Goal: Task Accomplishment & Management: Manage account settings

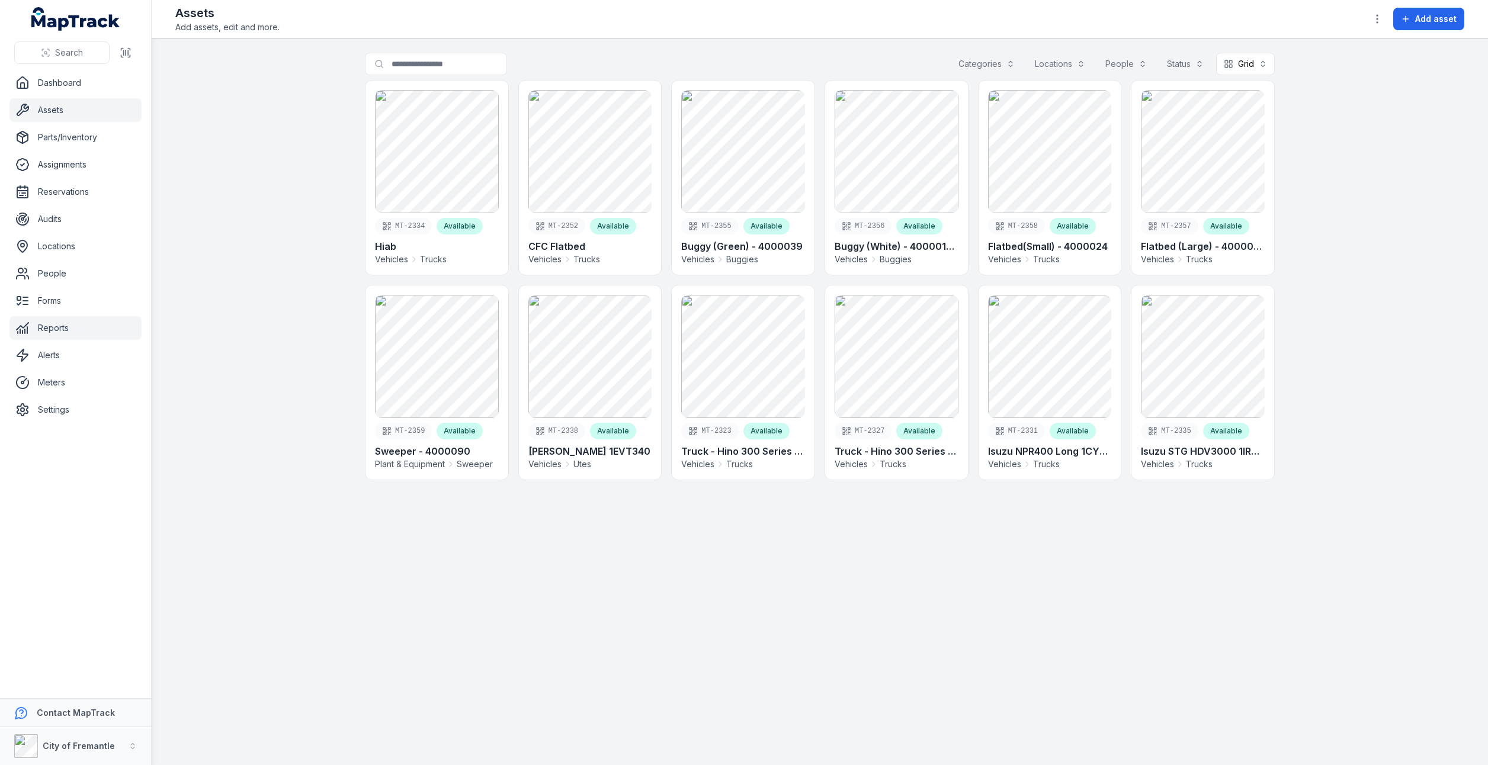
click at [39, 322] on link "Reports" at bounding box center [75, 328] width 132 height 24
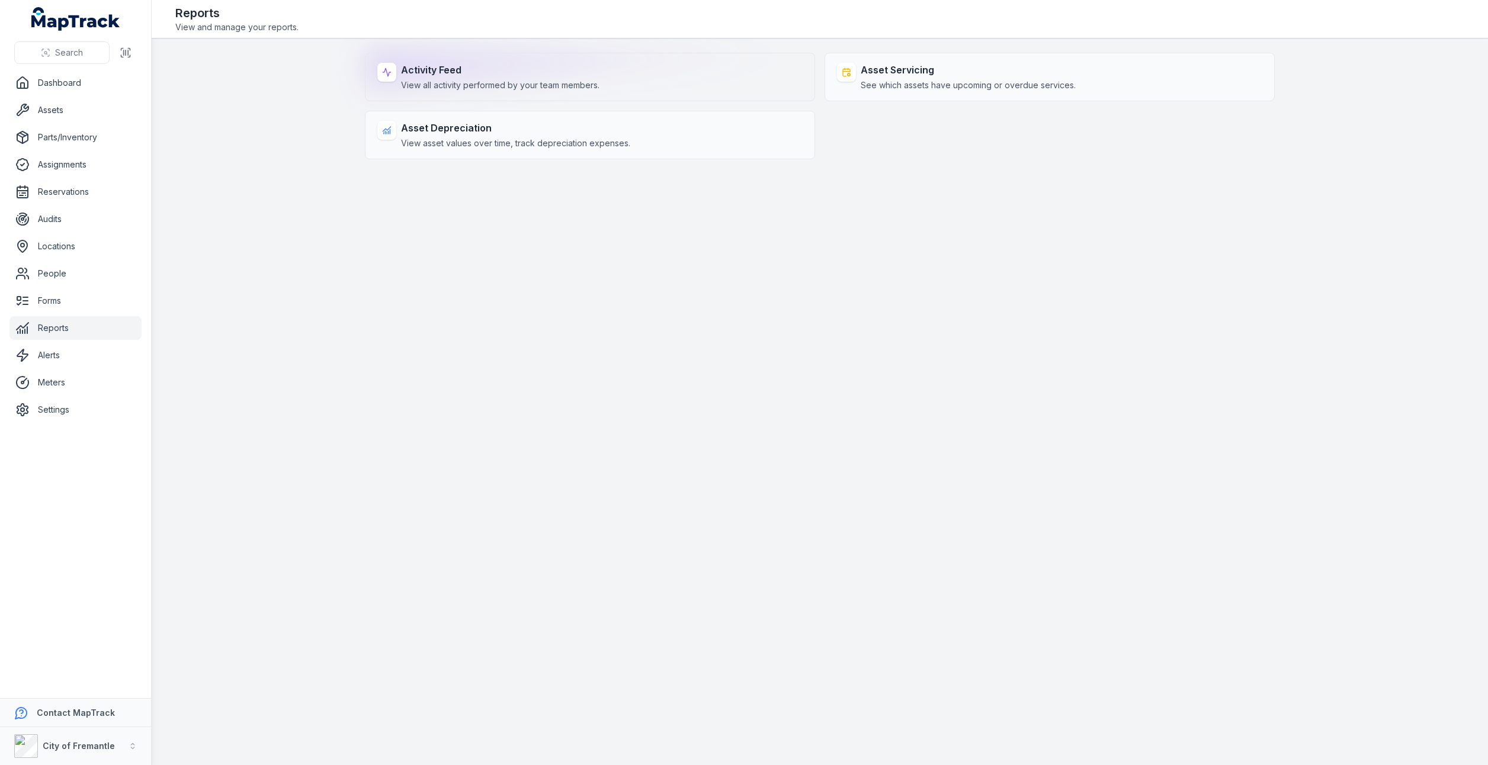
click at [524, 70] on strong "Activity Feed" at bounding box center [500, 70] width 198 height 14
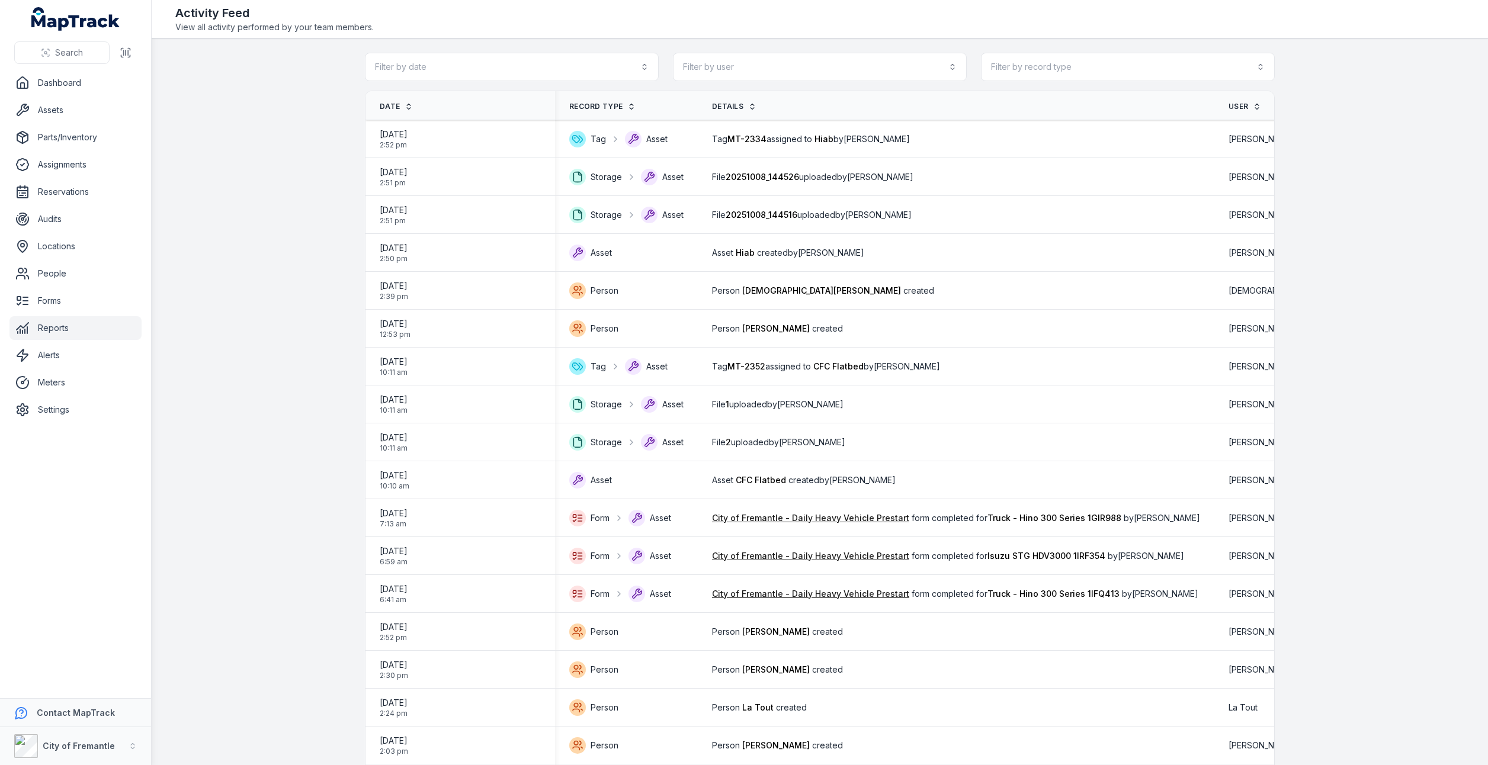
click at [627, 107] on icon at bounding box center [631, 106] width 8 height 8
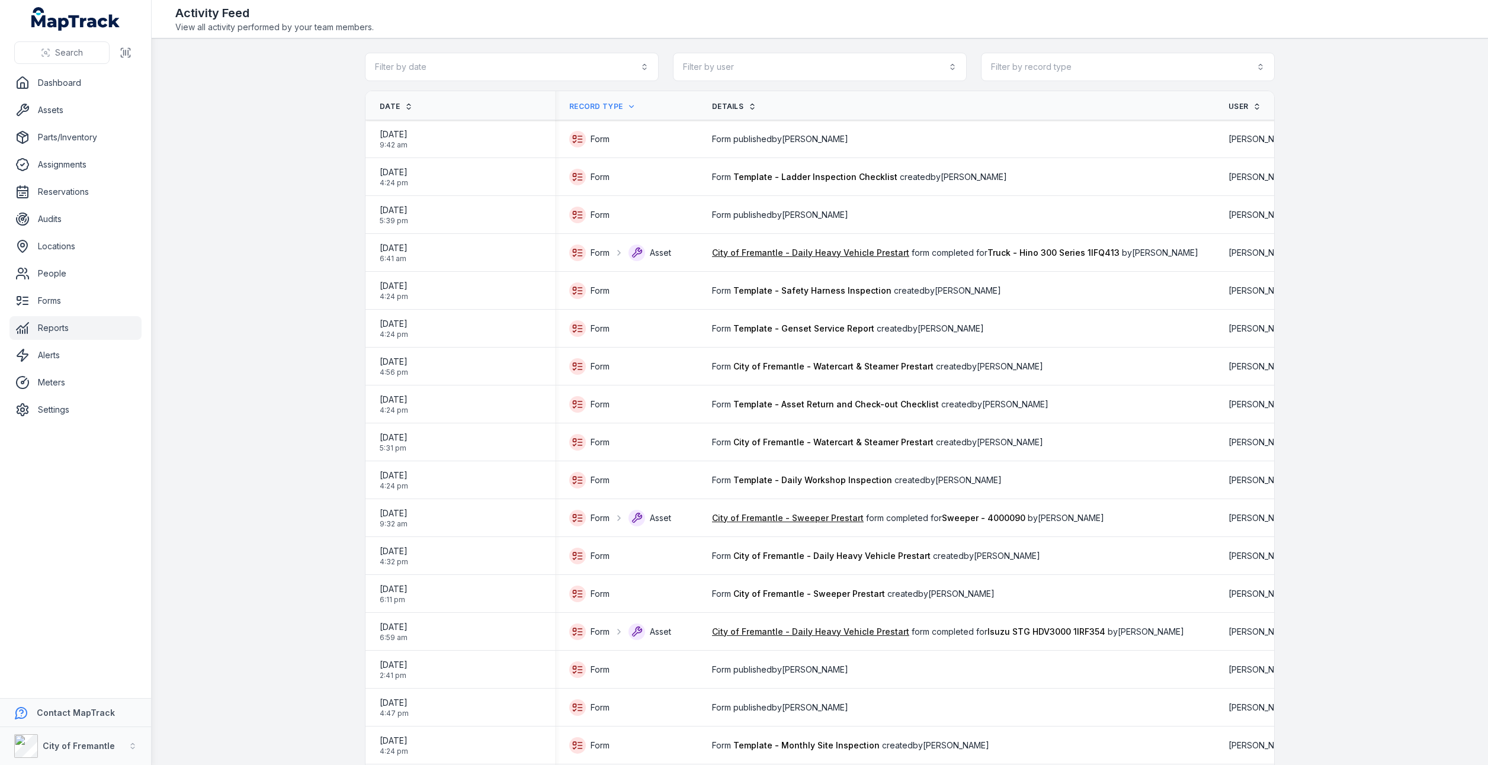
click at [620, 107] on link "Record Type" at bounding box center [602, 106] width 66 height 9
click at [627, 104] on icon at bounding box center [631, 106] width 8 height 8
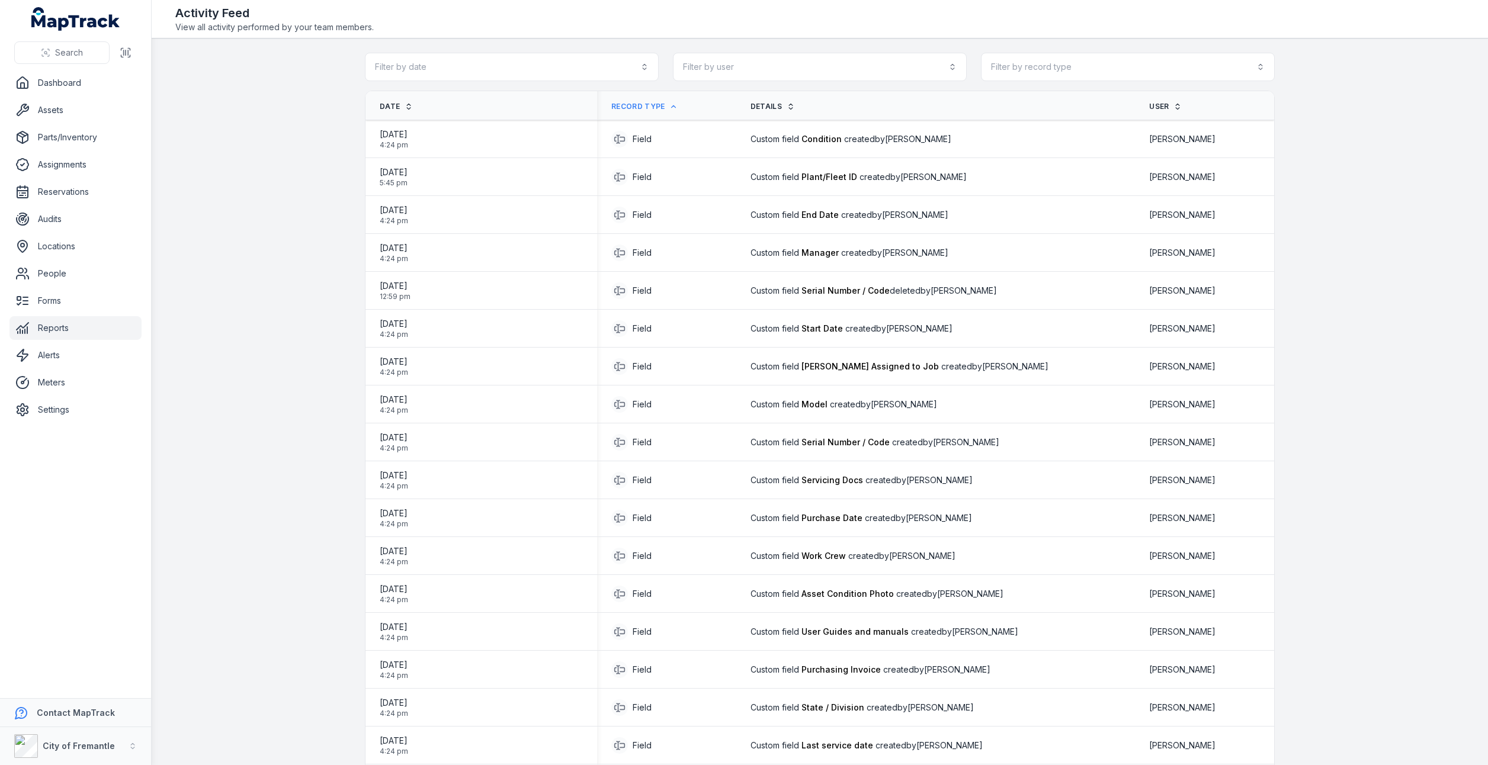
click at [653, 107] on span "Record Type" at bounding box center [637, 106] width 53 height 9
click at [678, 104] on icon at bounding box center [673, 106] width 8 height 8
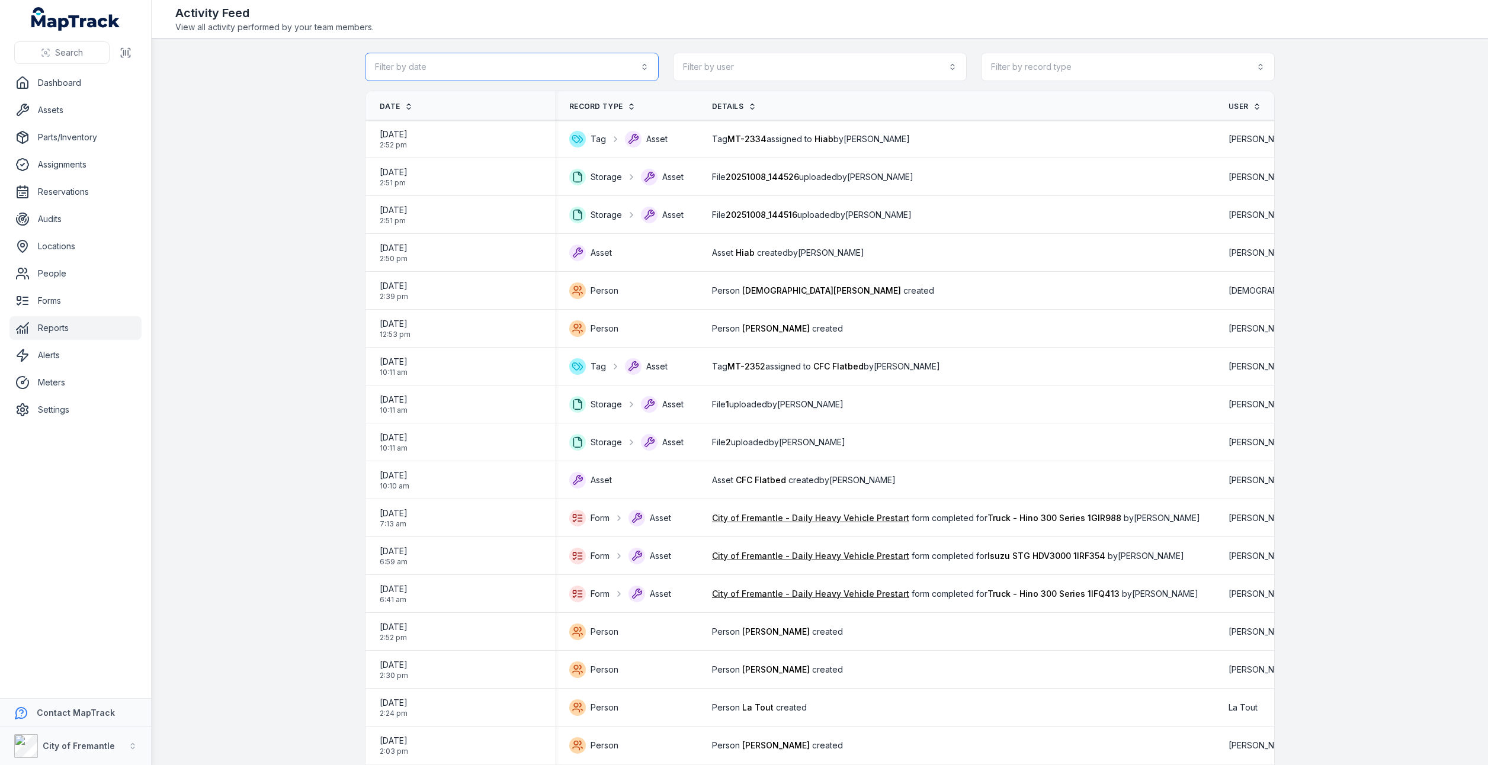
click at [643, 65] on button "Filter by date" at bounding box center [512, 67] width 294 height 28
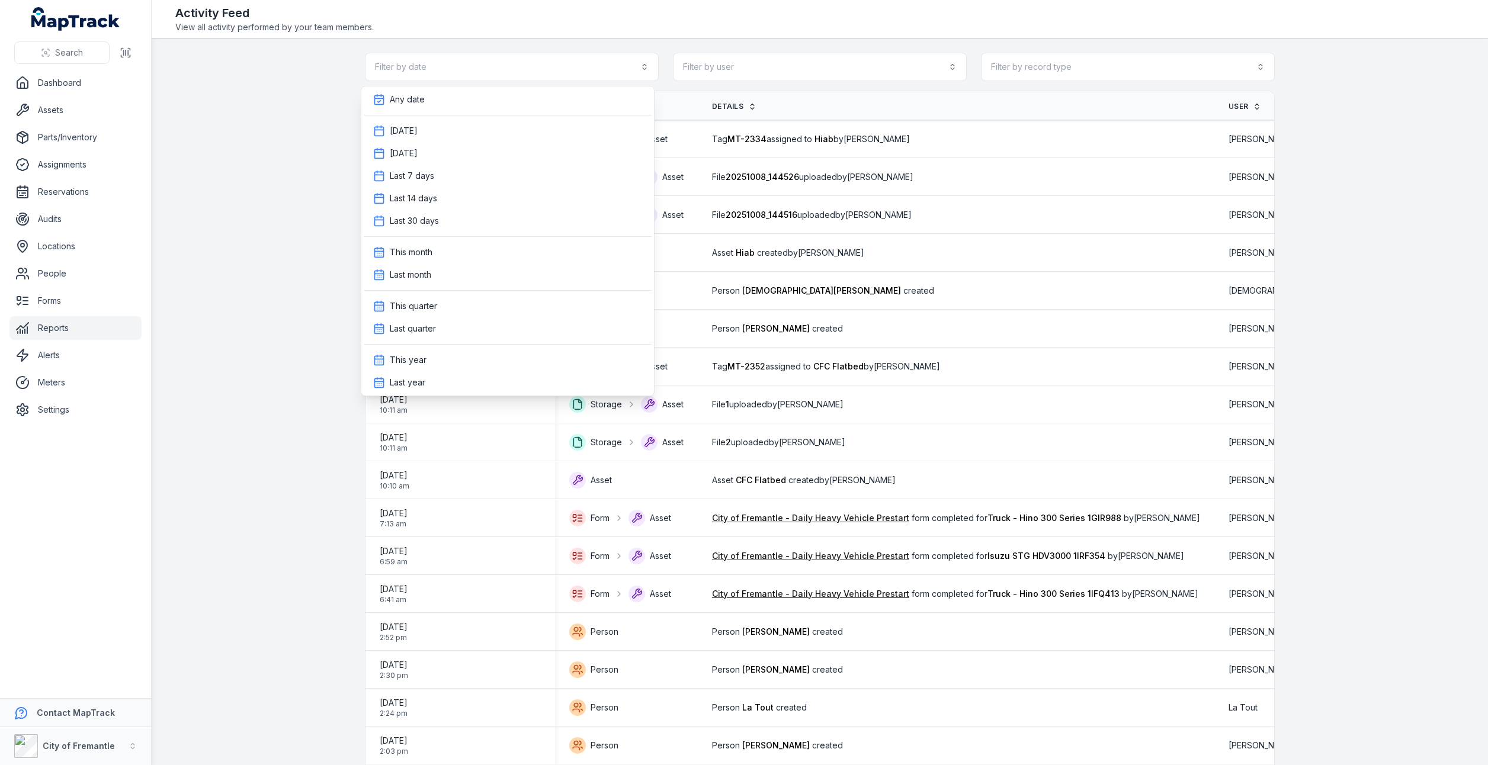
click at [745, 65] on div "Filter by date Filter by user Filter by record type" at bounding box center [820, 67] width 910 height 28
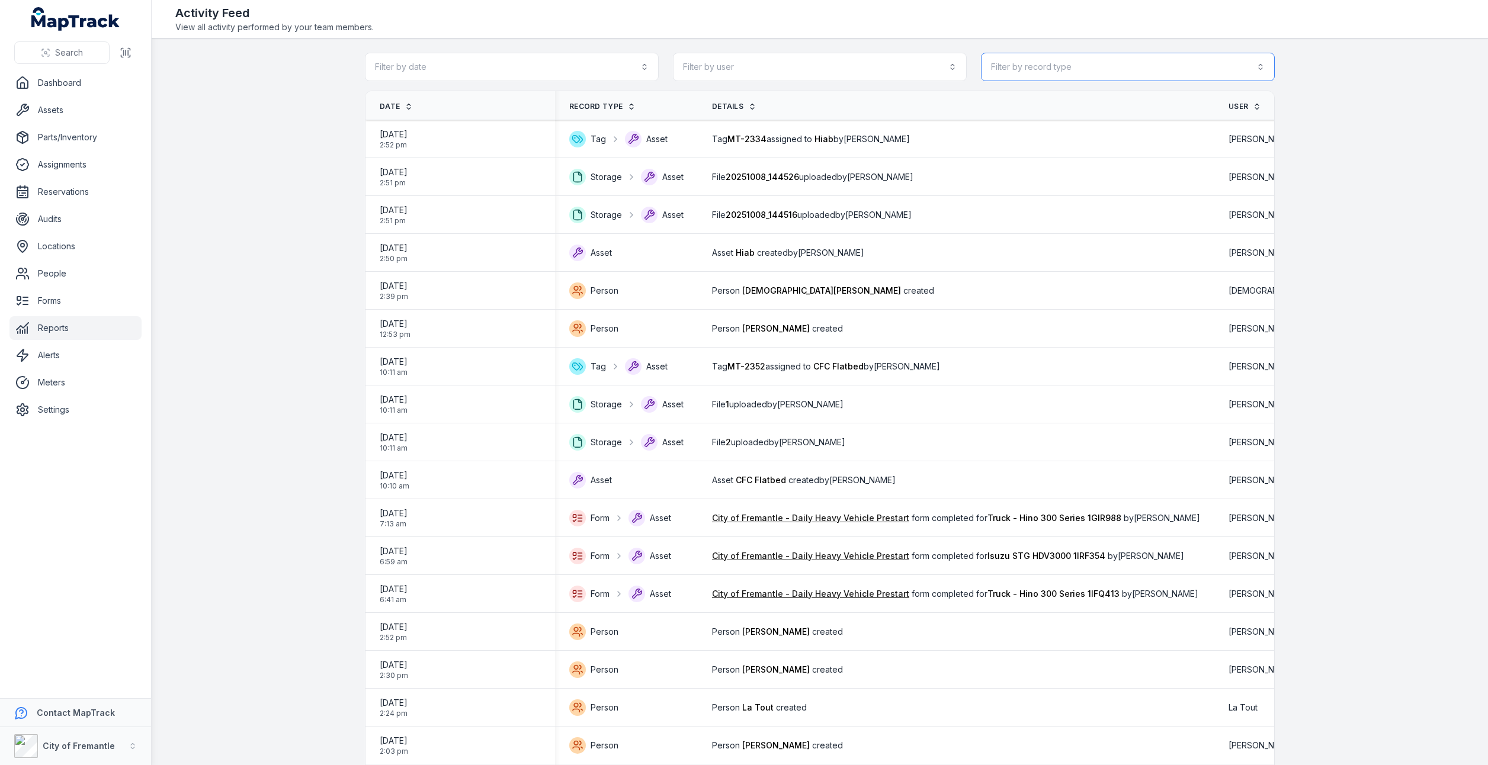
click at [1255, 59] on button "Filter by record type" at bounding box center [1128, 67] width 294 height 28
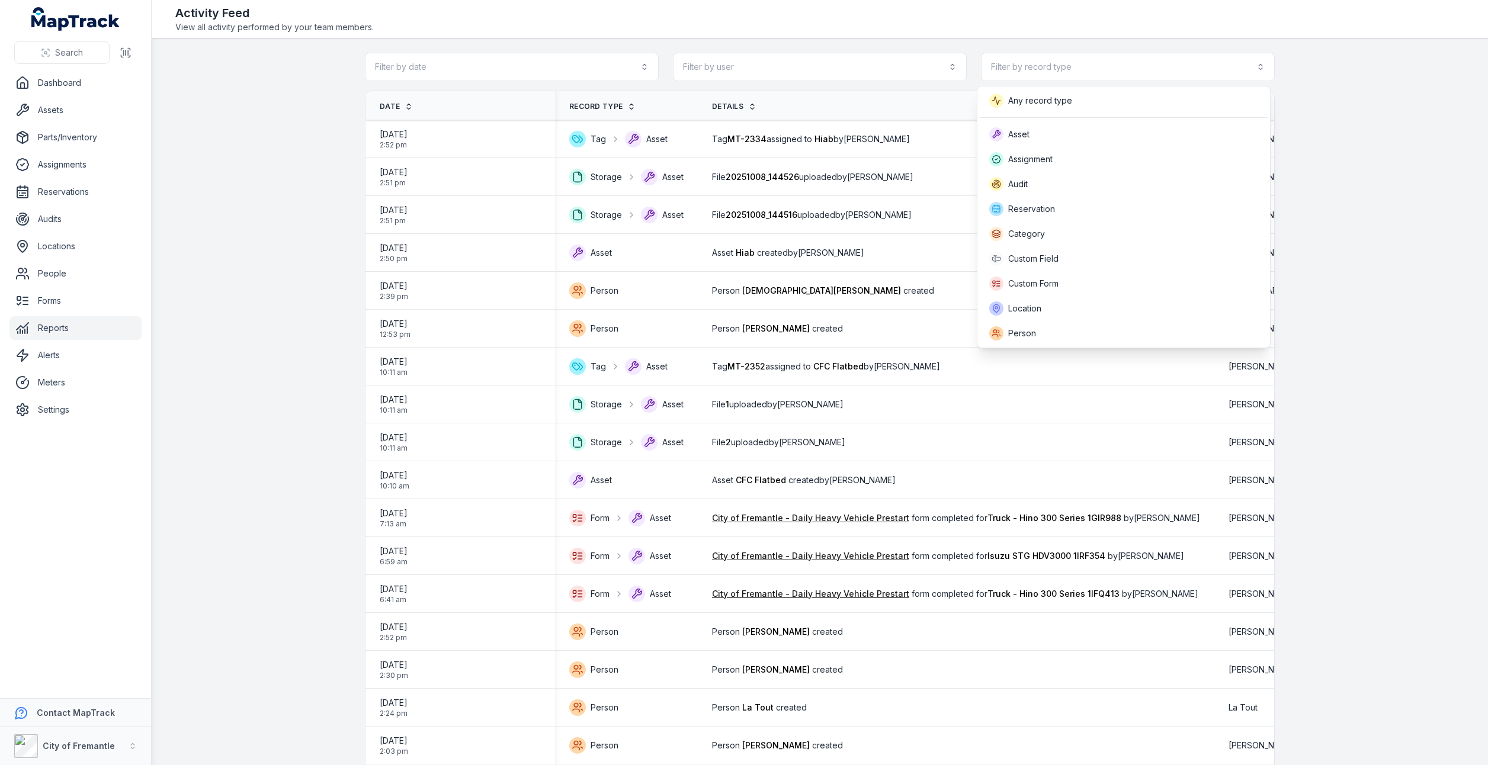
click at [291, 281] on main "Filter by date Filter by user Filter by record type Date Record Type Details Us…" at bounding box center [820, 402] width 1336 height 727
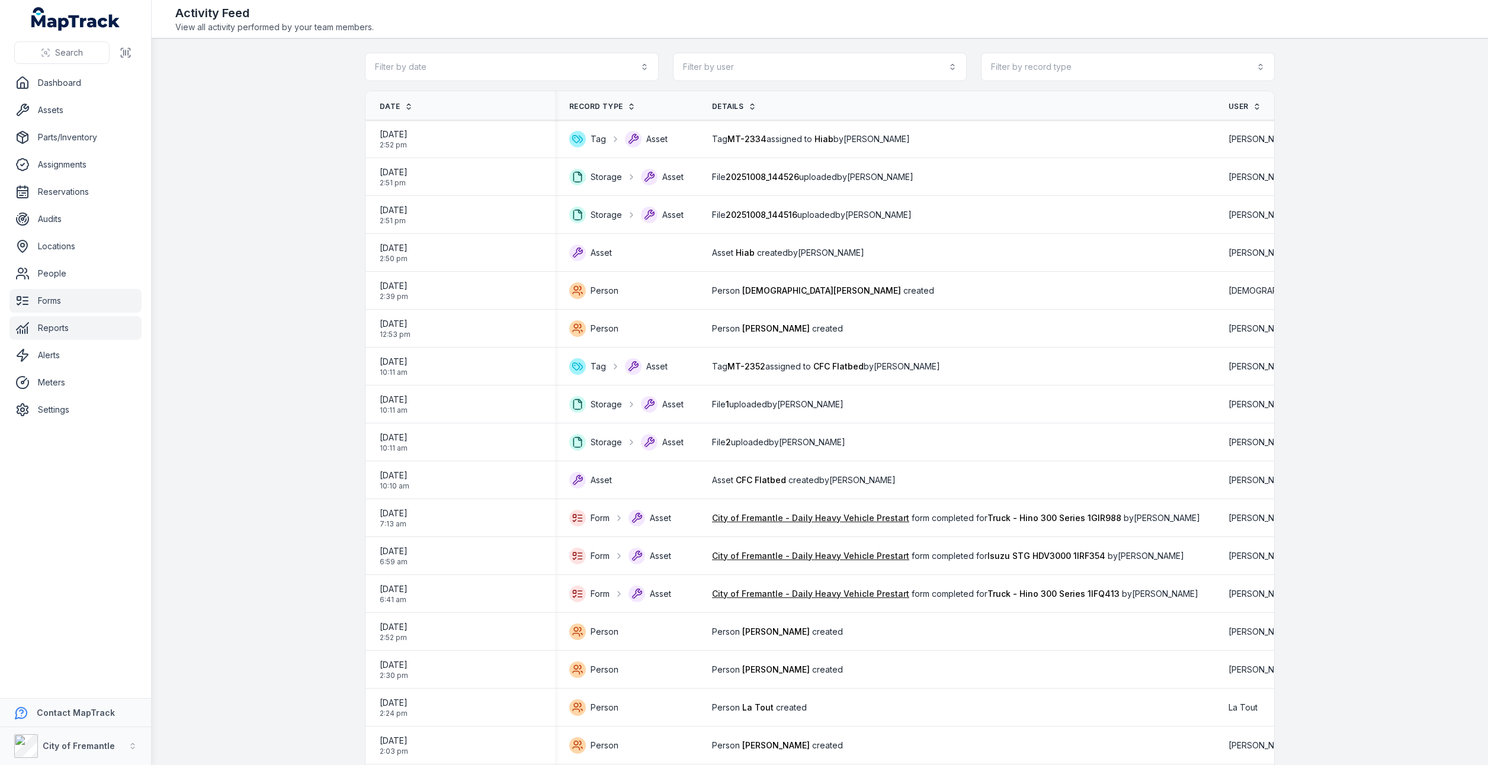
click at [23, 309] on link "Forms" at bounding box center [75, 301] width 132 height 24
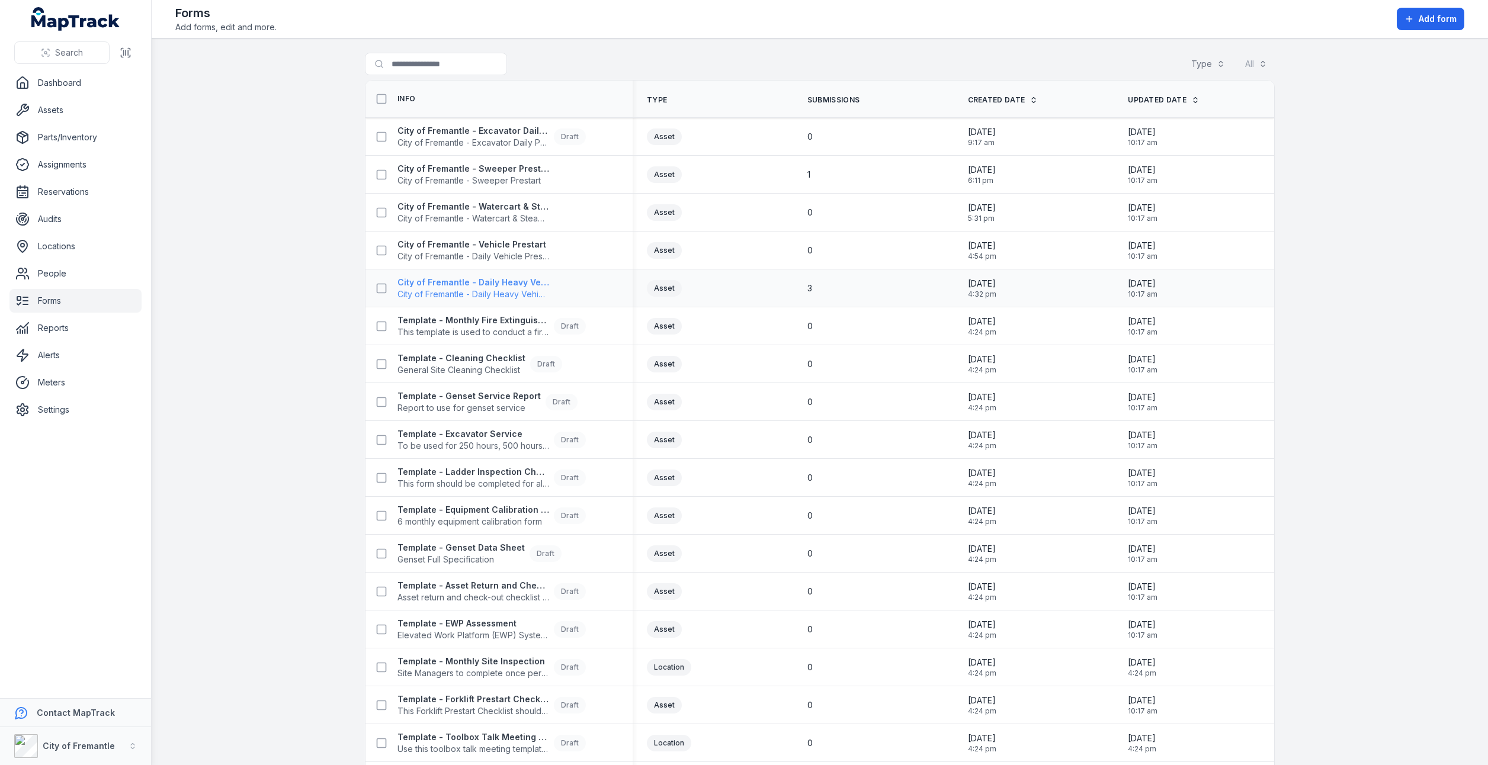
click at [455, 290] on span "City of Fremantle - Daily Heavy Vehicle Prestart" at bounding box center [473, 294] width 152 height 12
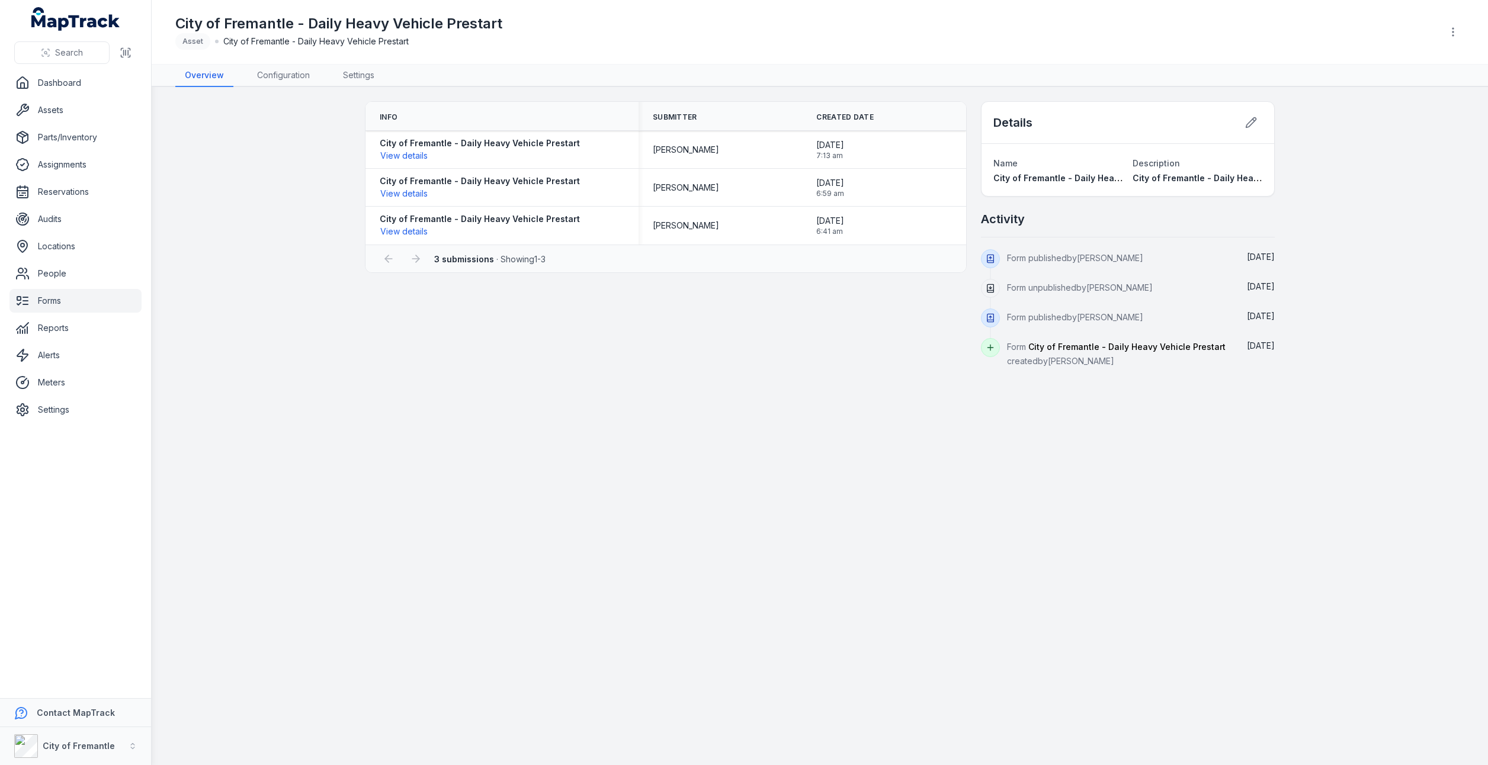
click at [552, 460] on main "Info Submitter Created Date City of Fremantle - Daily Heavy Vehicle Prestart Vi…" at bounding box center [820, 426] width 1336 height 678
click at [293, 79] on link "Configuration" at bounding box center [284, 76] width 72 height 23
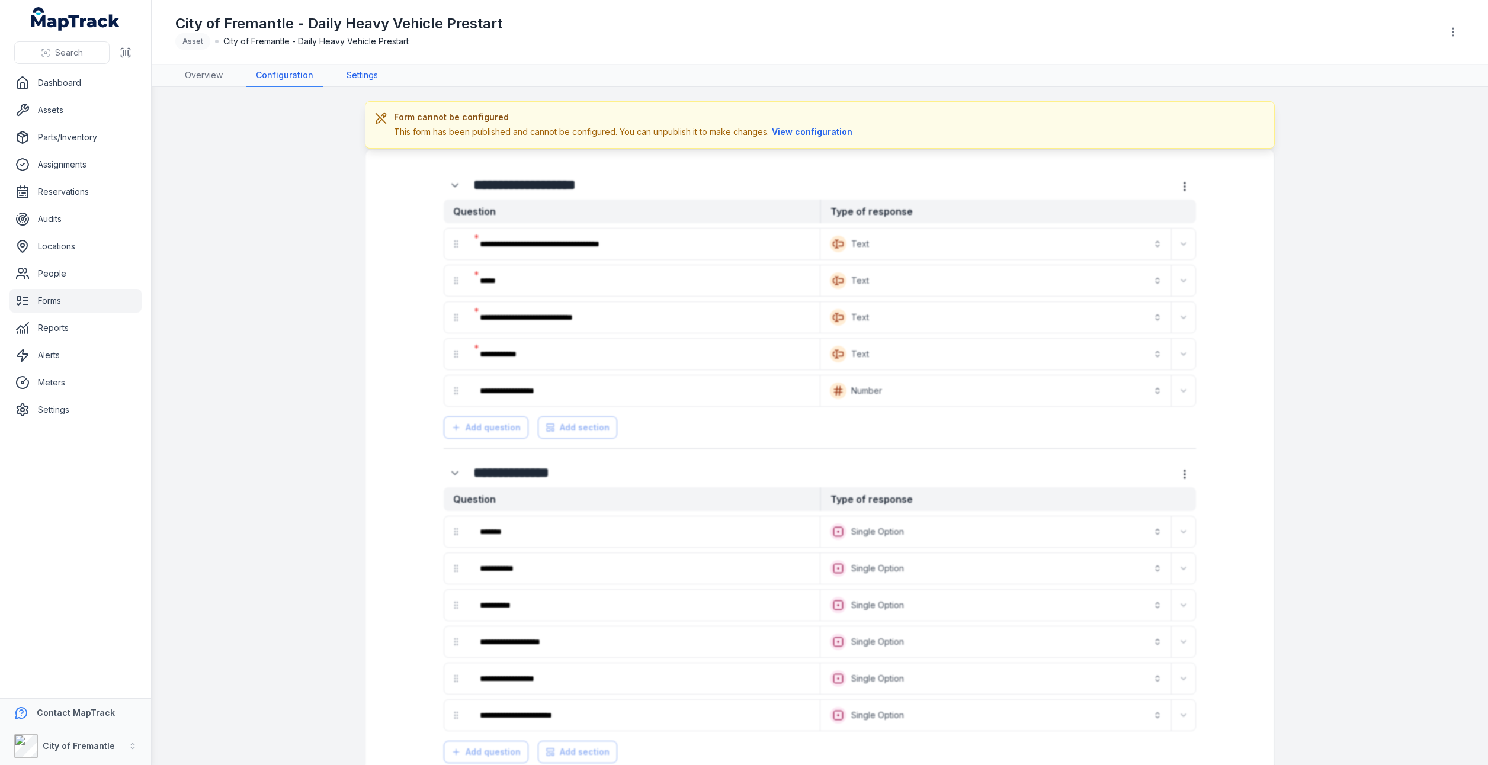
click at [376, 76] on link "Settings" at bounding box center [362, 76] width 50 height 23
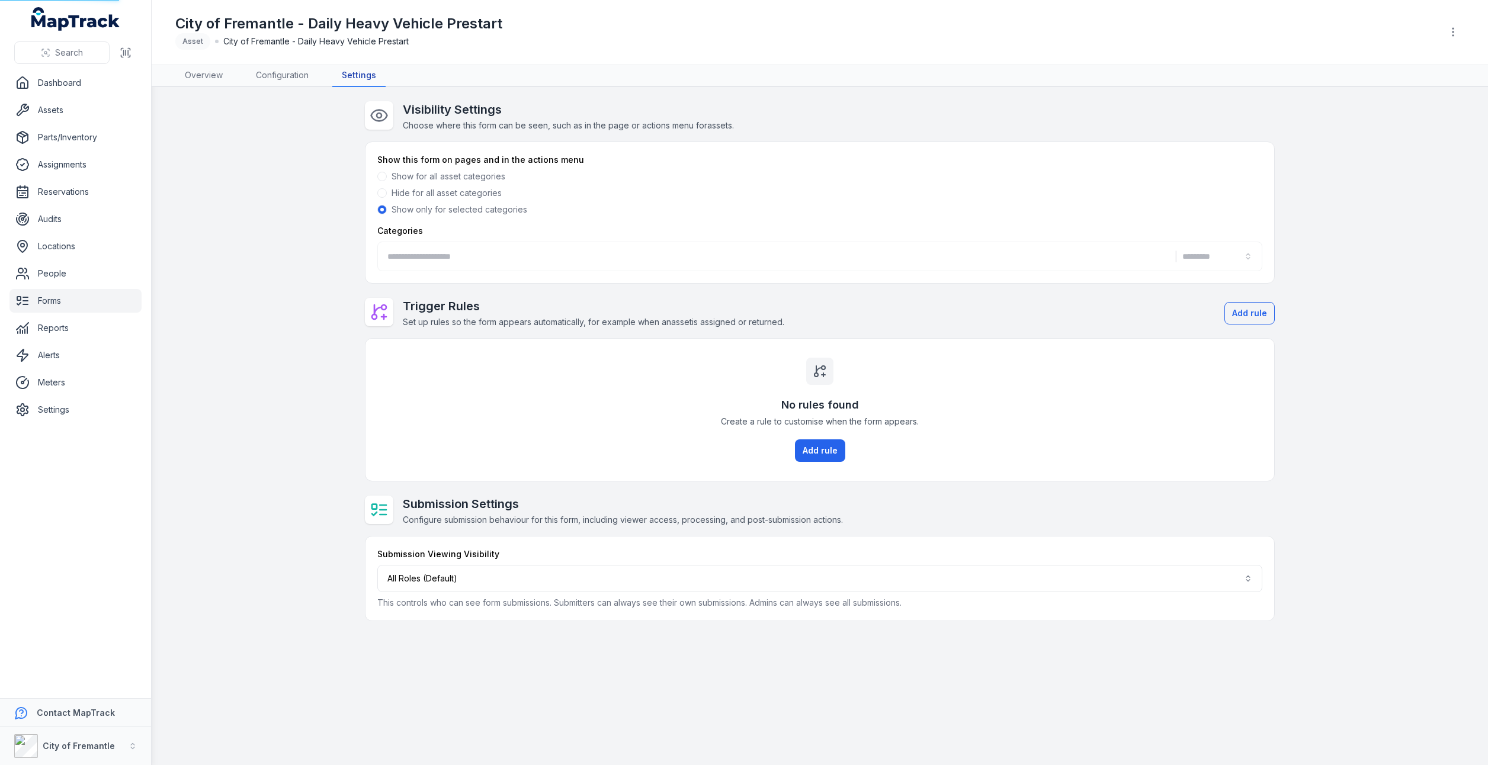
type input "**********"
click at [65, 116] on link "Assets" at bounding box center [75, 110] width 132 height 24
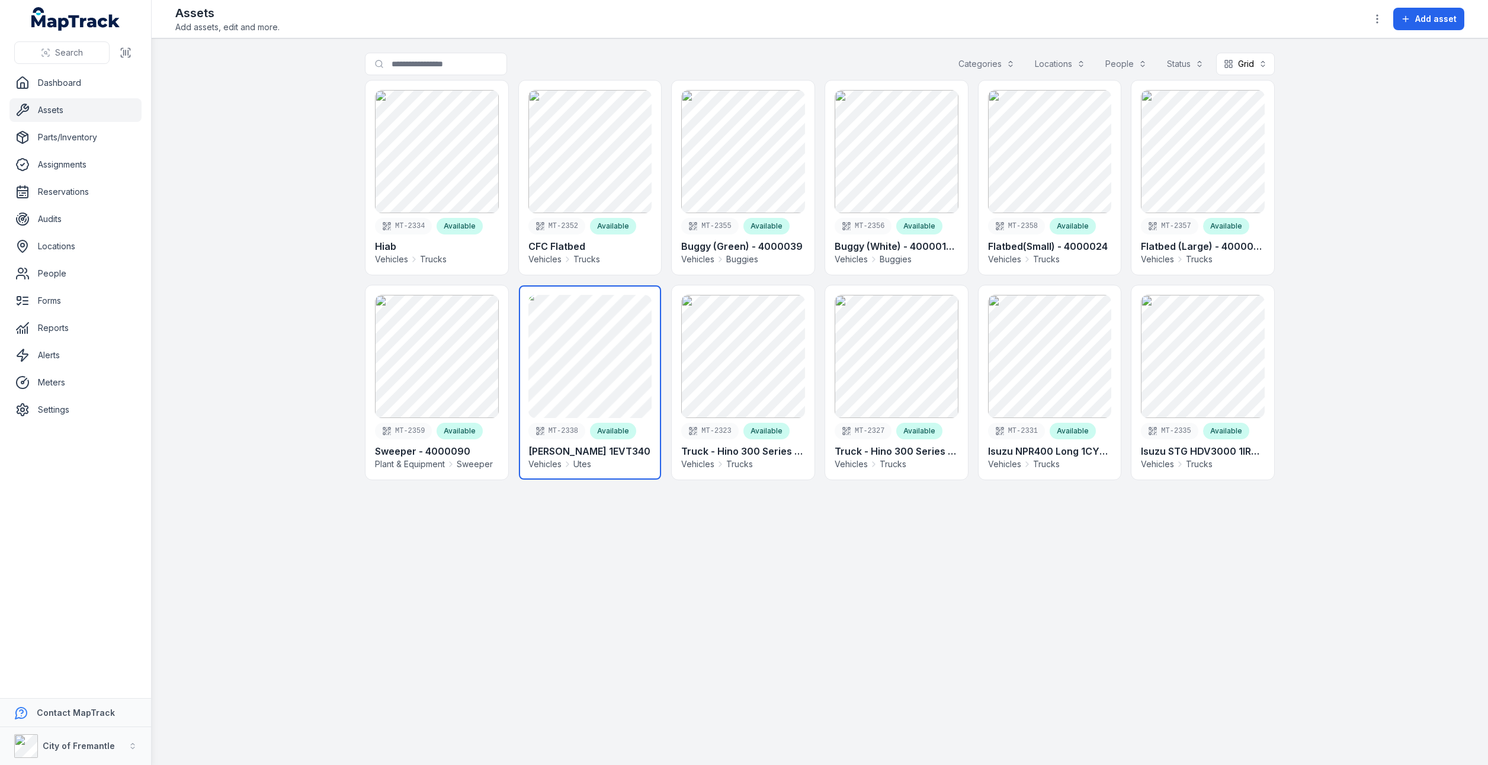
click at [566, 403] on link at bounding box center [590, 383] width 143 height 194
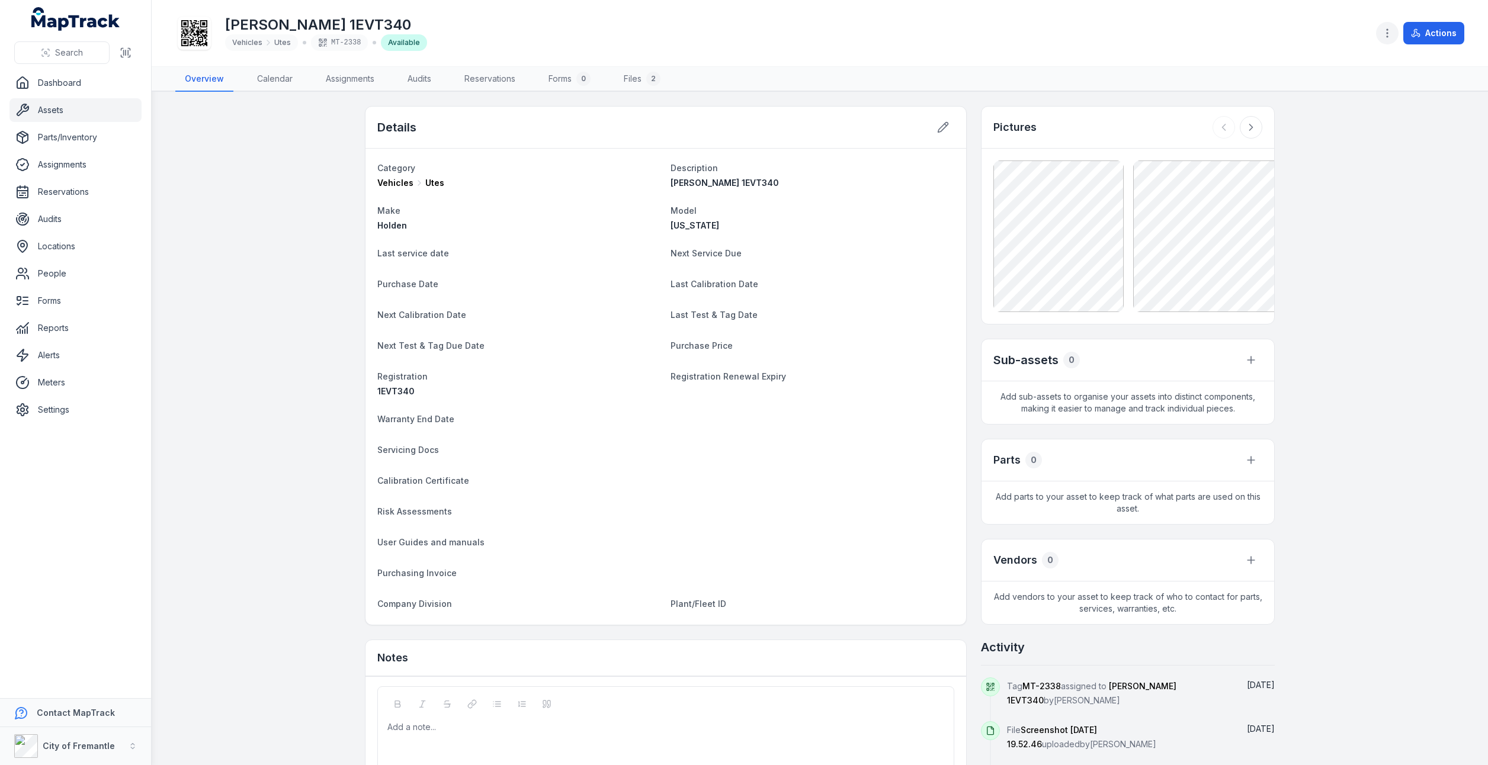
click at [1390, 37] on icon "button" at bounding box center [1387, 33] width 12 height 12
click at [1351, 167] on div "Edit asset forms" at bounding box center [1328, 159] width 133 height 21
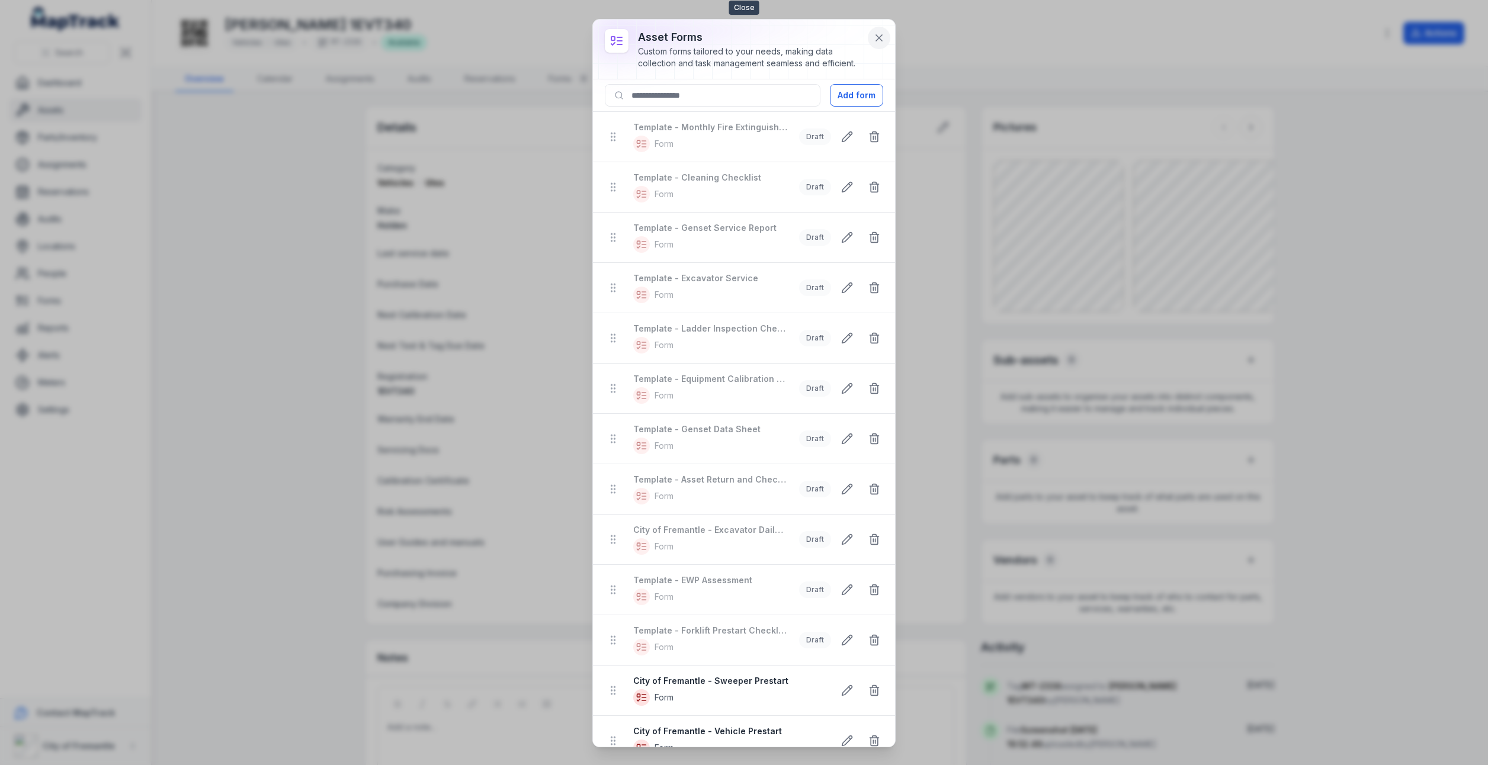
click at [882, 43] on icon at bounding box center [879, 38] width 12 height 12
